Goal: Find specific page/section: Find specific page/section

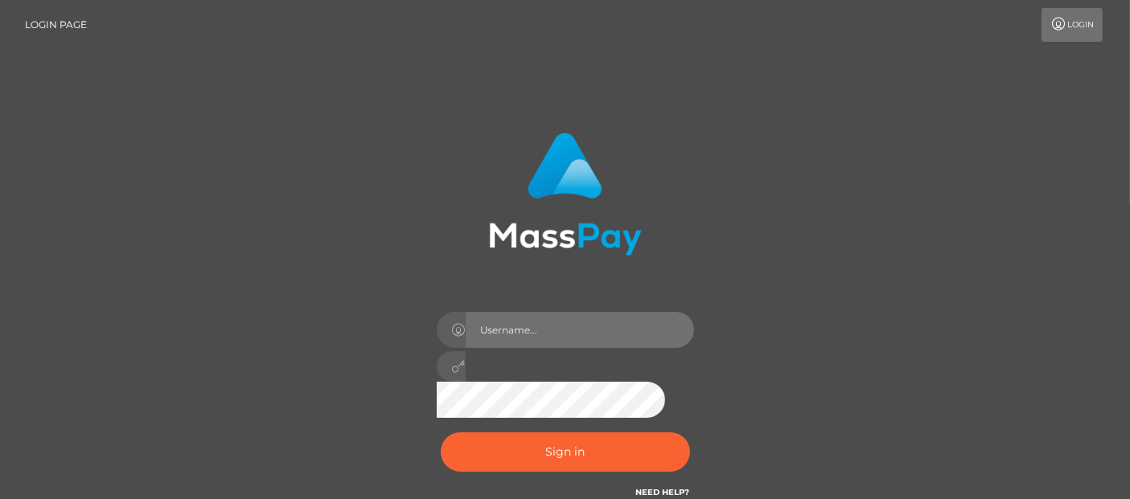
drag, startPoint x: 555, startPoint y: 335, endPoint x: 571, endPoint y: 309, distance: 31.0
click at [555, 335] on input "text" at bounding box center [580, 330] width 228 height 36
type input "Cyrus.Ace"
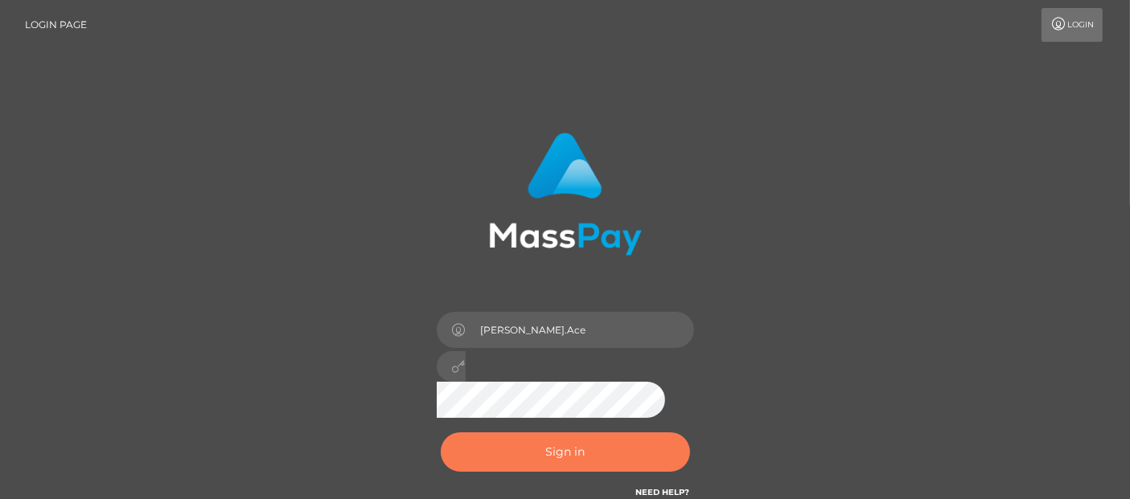
click at [554, 458] on button "Sign in" at bounding box center [565, 452] width 249 height 39
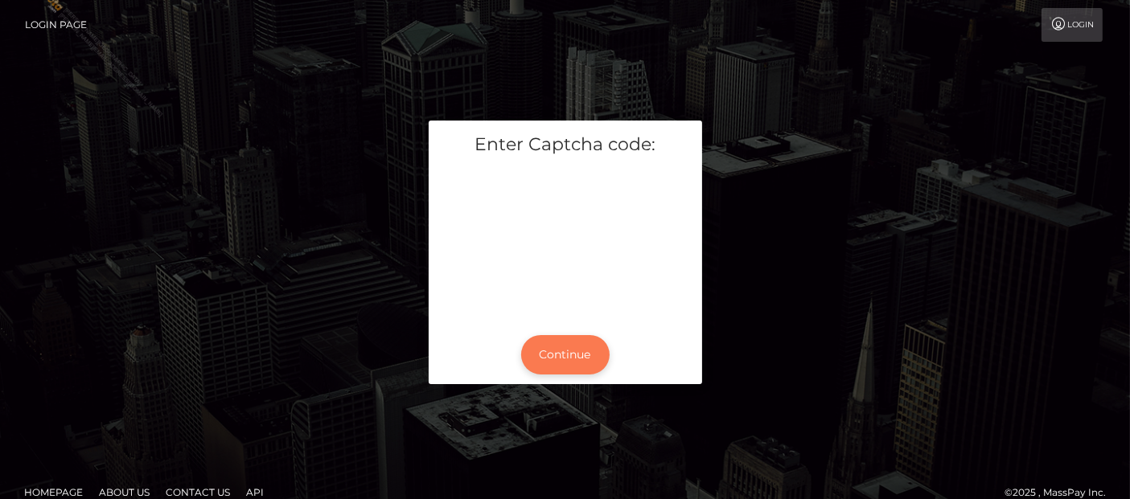
click at [572, 356] on button "Continue" at bounding box center [565, 354] width 88 height 39
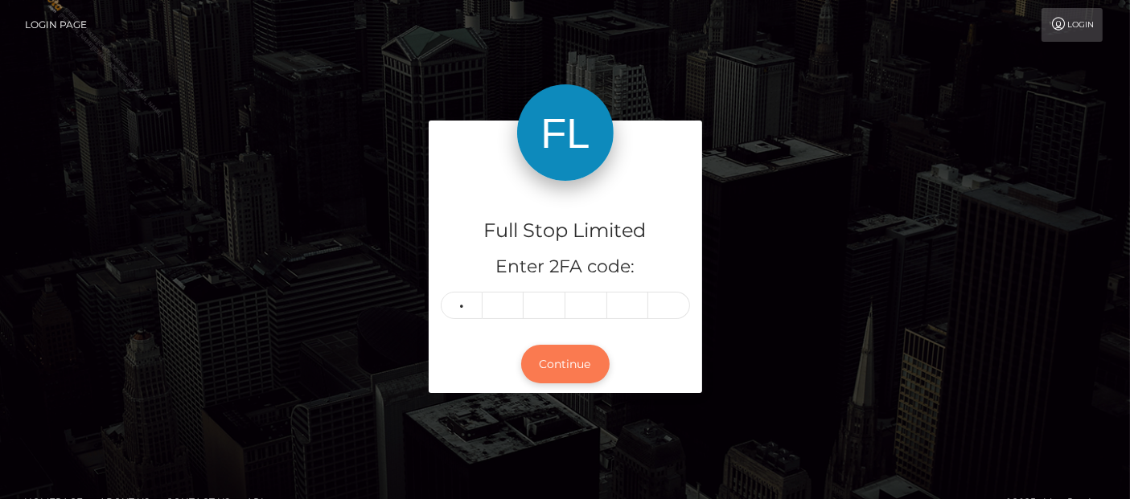
type input "5"
type input "2"
type input "3"
type input "5"
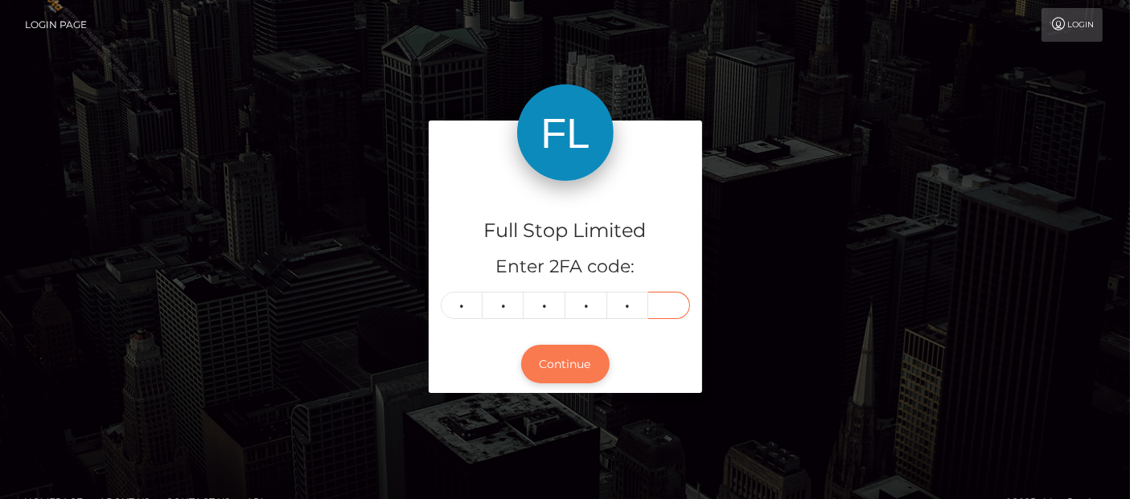
type input "6"
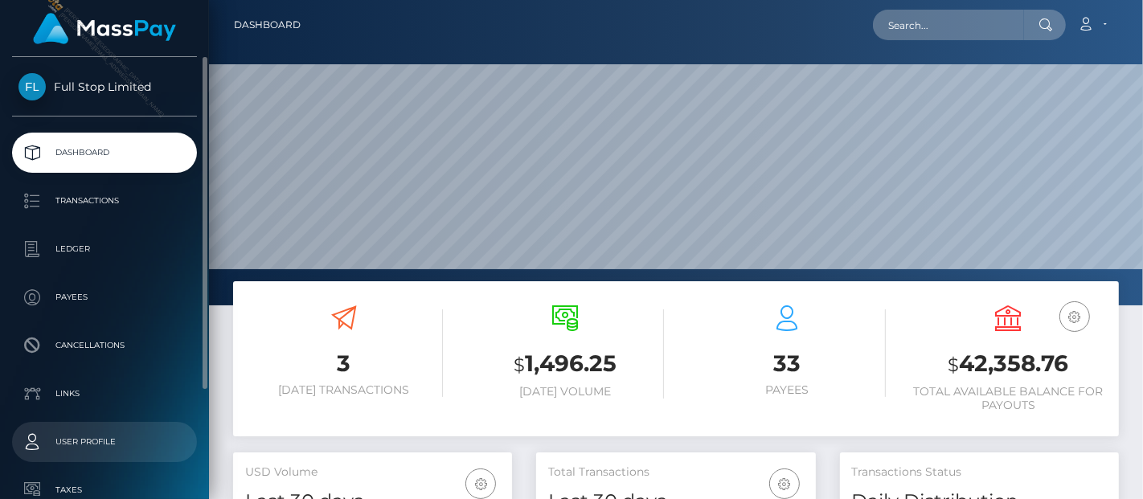
scroll to position [285, 279]
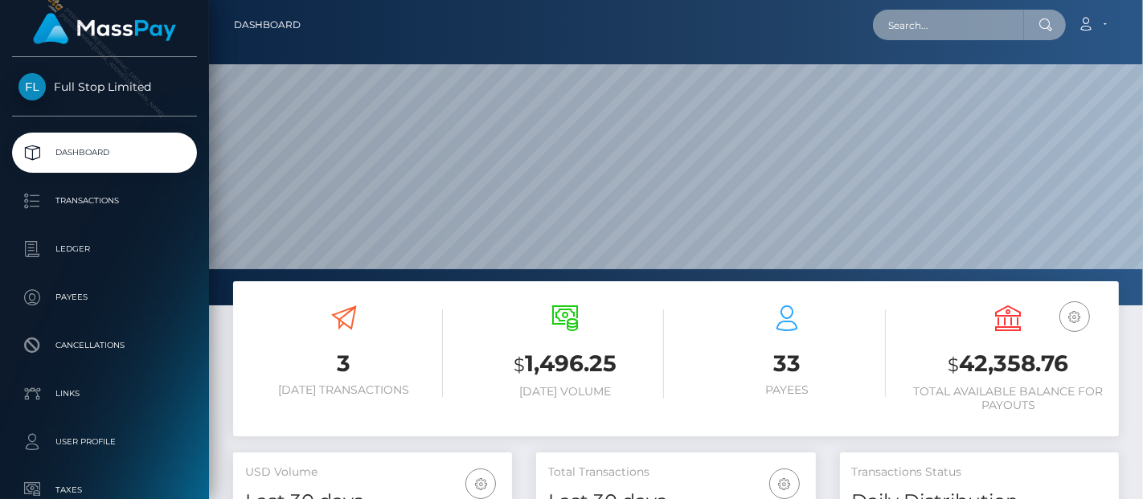
click at [965, 13] on input "text" at bounding box center [948, 25] width 151 height 31
paste input "e48e5987-4f32-4bbb-9a0d-dead762e0dbe"
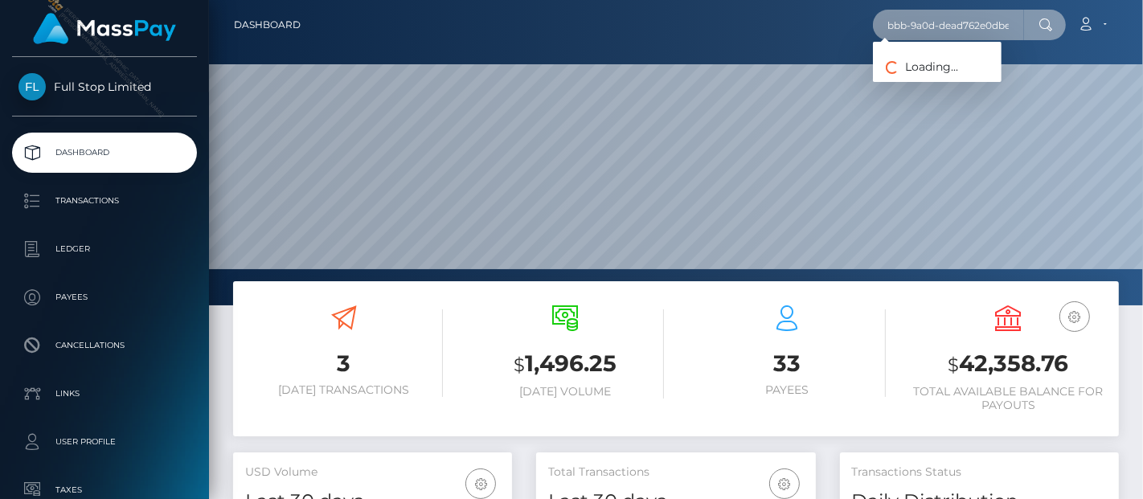
type input "e48e5987-4f32-4bbb-9a0d-dead762e0dbe"
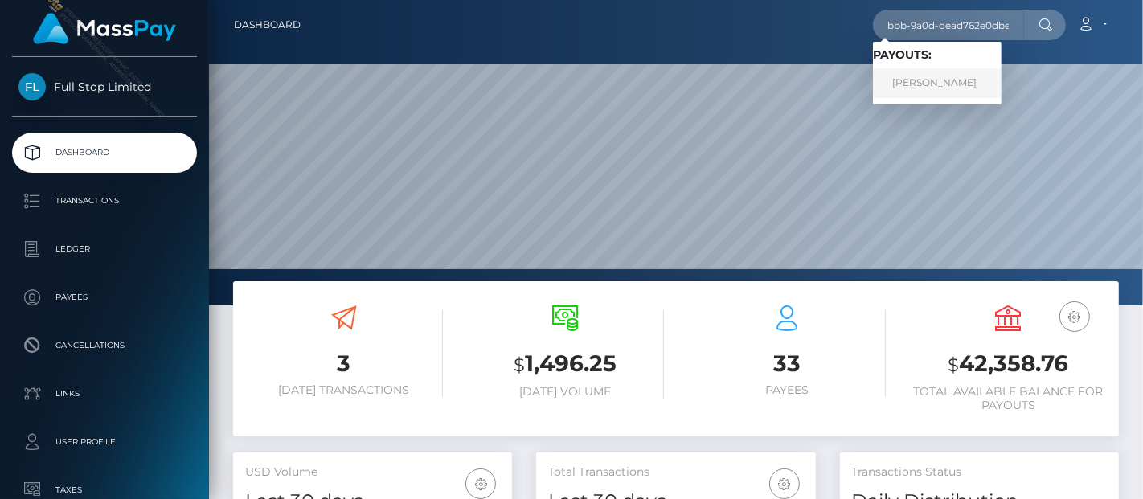
scroll to position [0, 0]
click at [939, 85] on link "SHON DENAY ELESTON" at bounding box center [937, 83] width 129 height 30
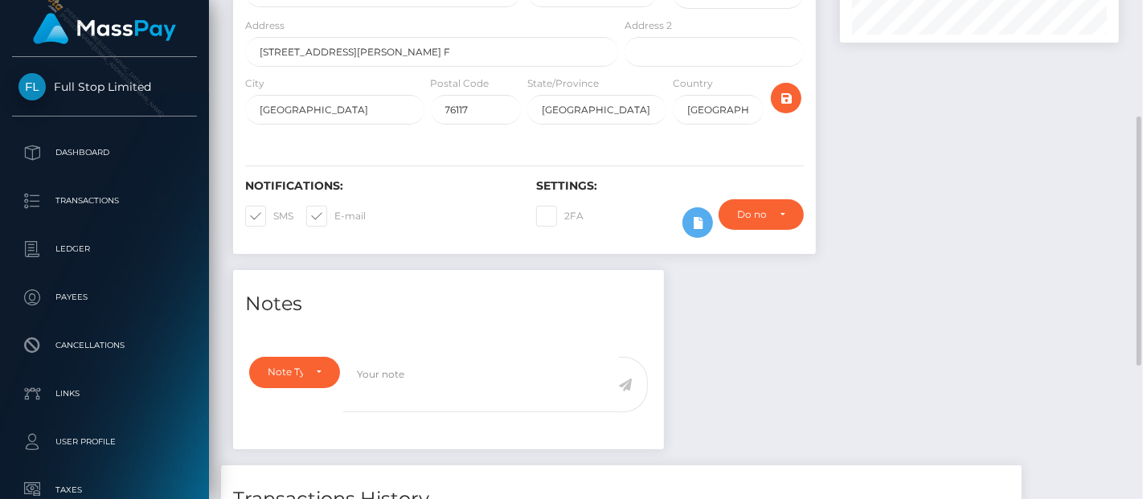
scroll to position [503, 0]
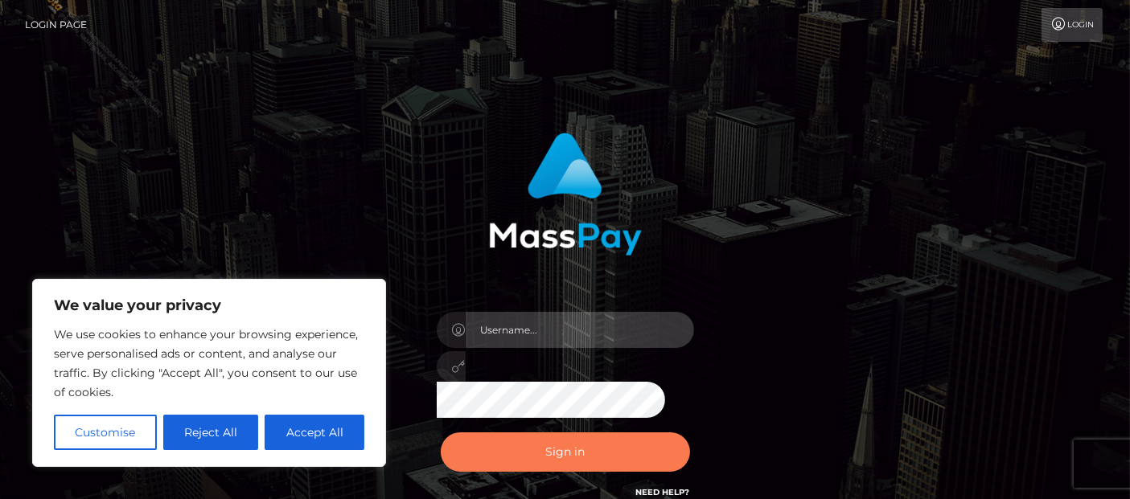
type input "Cyrus.Ace"
click at [583, 440] on button "Sign in" at bounding box center [565, 452] width 249 height 39
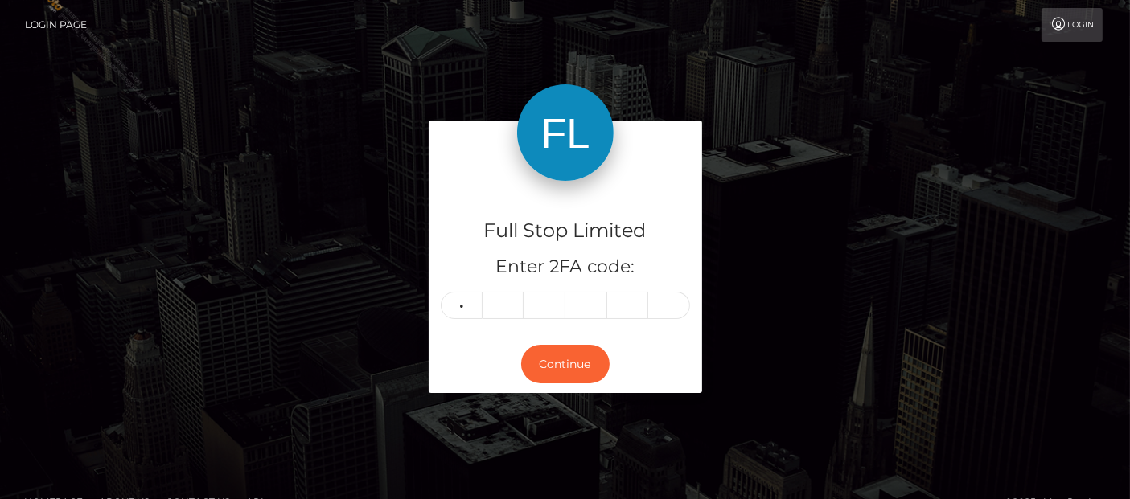
type input "8"
type input "1"
type input "2"
type input "3"
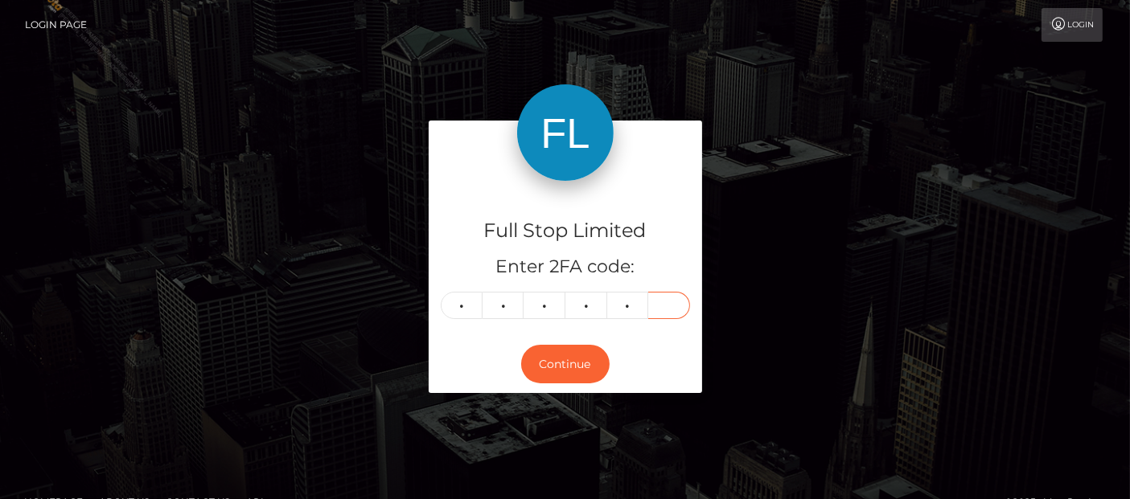
type input "6"
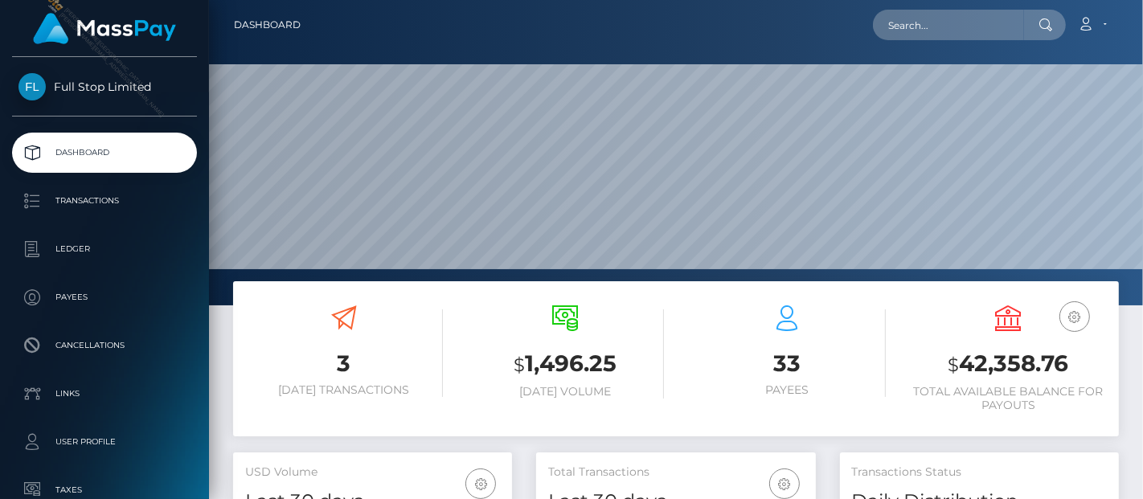
scroll to position [285, 279]
click at [942, 35] on input "text" at bounding box center [948, 25] width 151 height 31
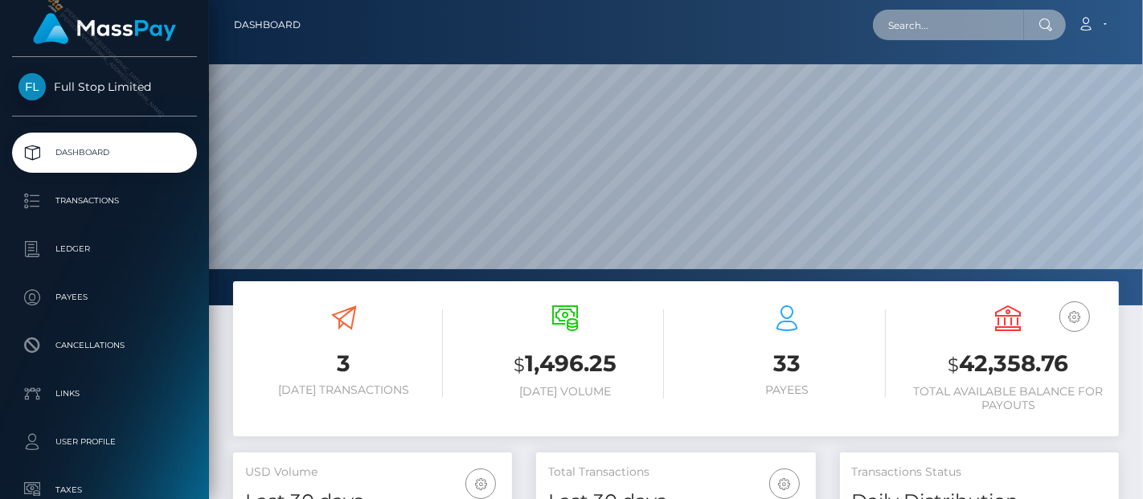
paste input "e48e5987-4f32-4bbb-9a0d-dead762e0dbe"
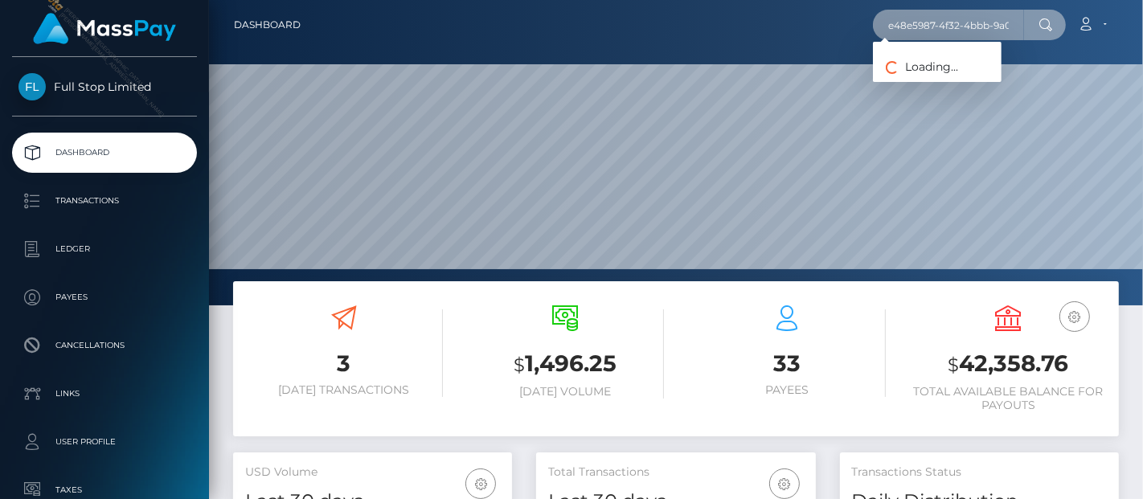
scroll to position [0, 83]
type input "e48e5987-4f32-4bbb-9a0d-dead762e0dbe"
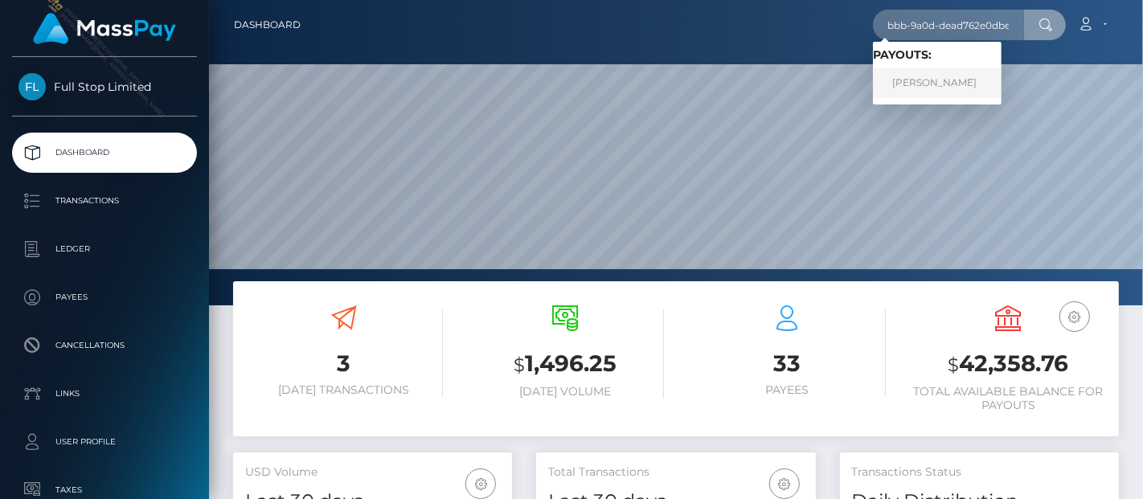
scroll to position [0, 0]
click at [939, 87] on link "[PERSON_NAME]" at bounding box center [937, 83] width 129 height 30
